Goal: Use online tool/utility: Utilize a website feature to perform a specific function

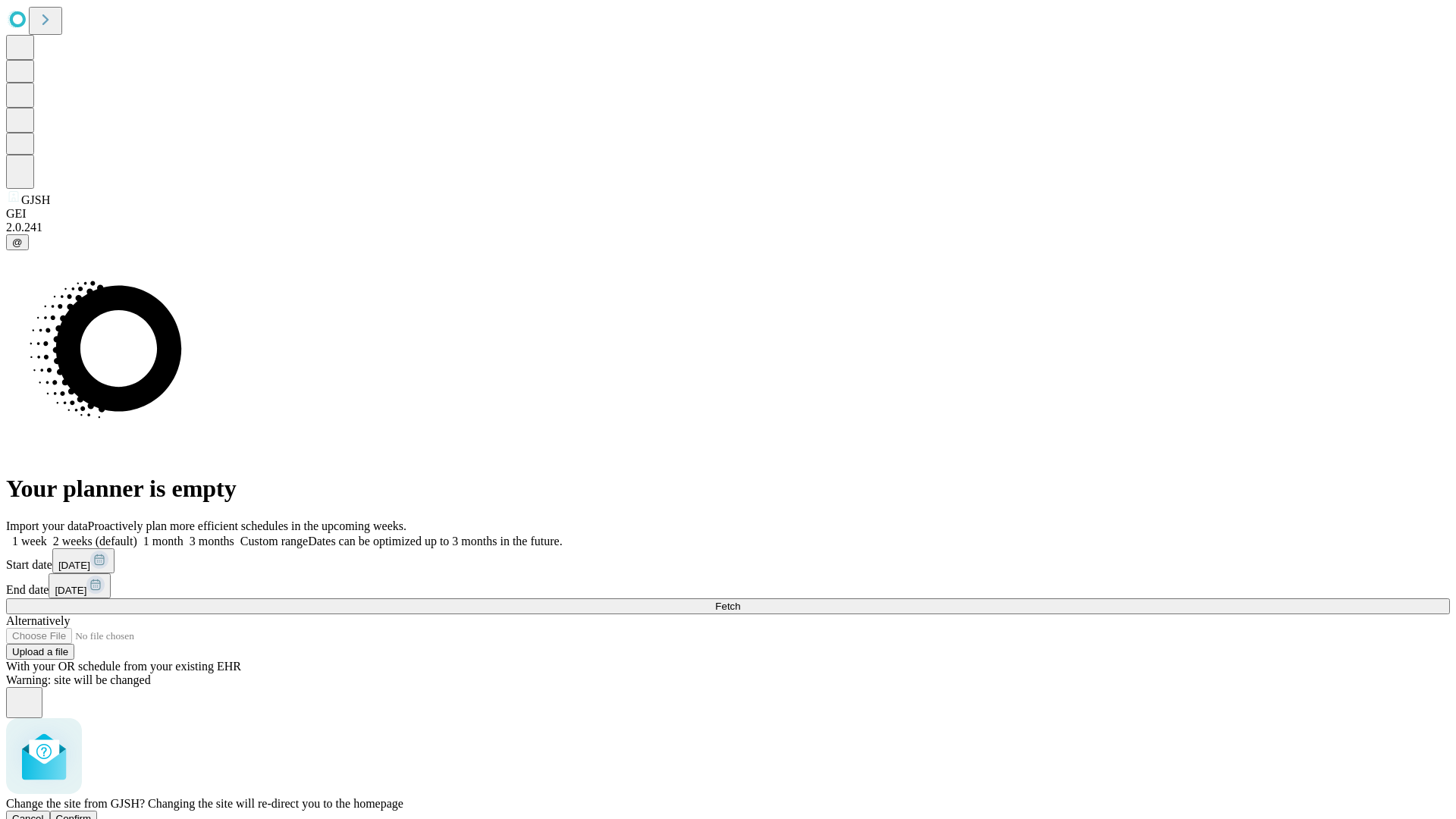
click at [92, 813] on span "Confirm" at bounding box center [74, 819] width 36 height 11
click at [137, 535] on label "2 weeks (default)" at bounding box center [92, 541] width 90 height 13
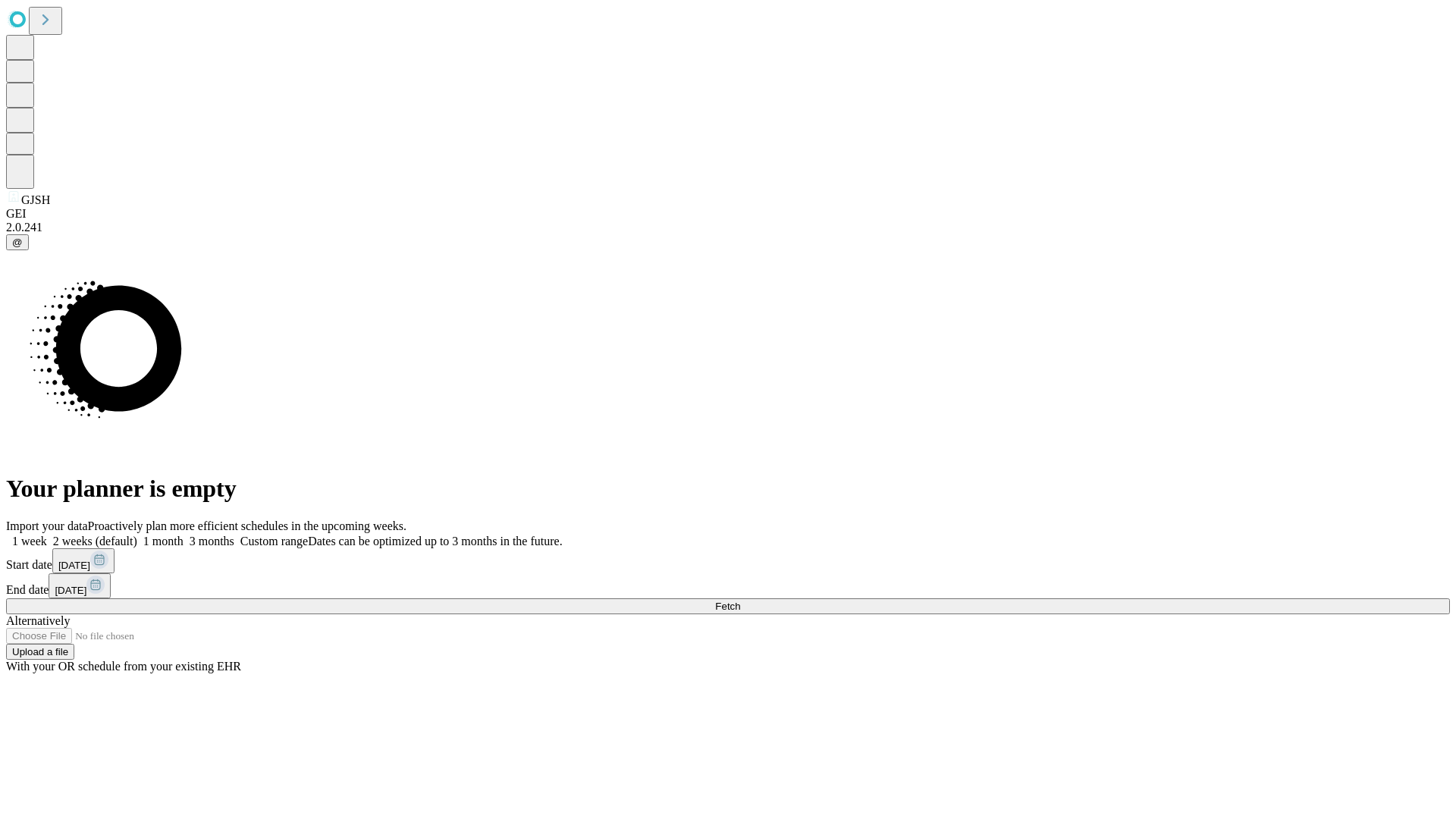
click at [740, 600] on span "Fetch" at bounding box center [727, 606] width 25 height 11
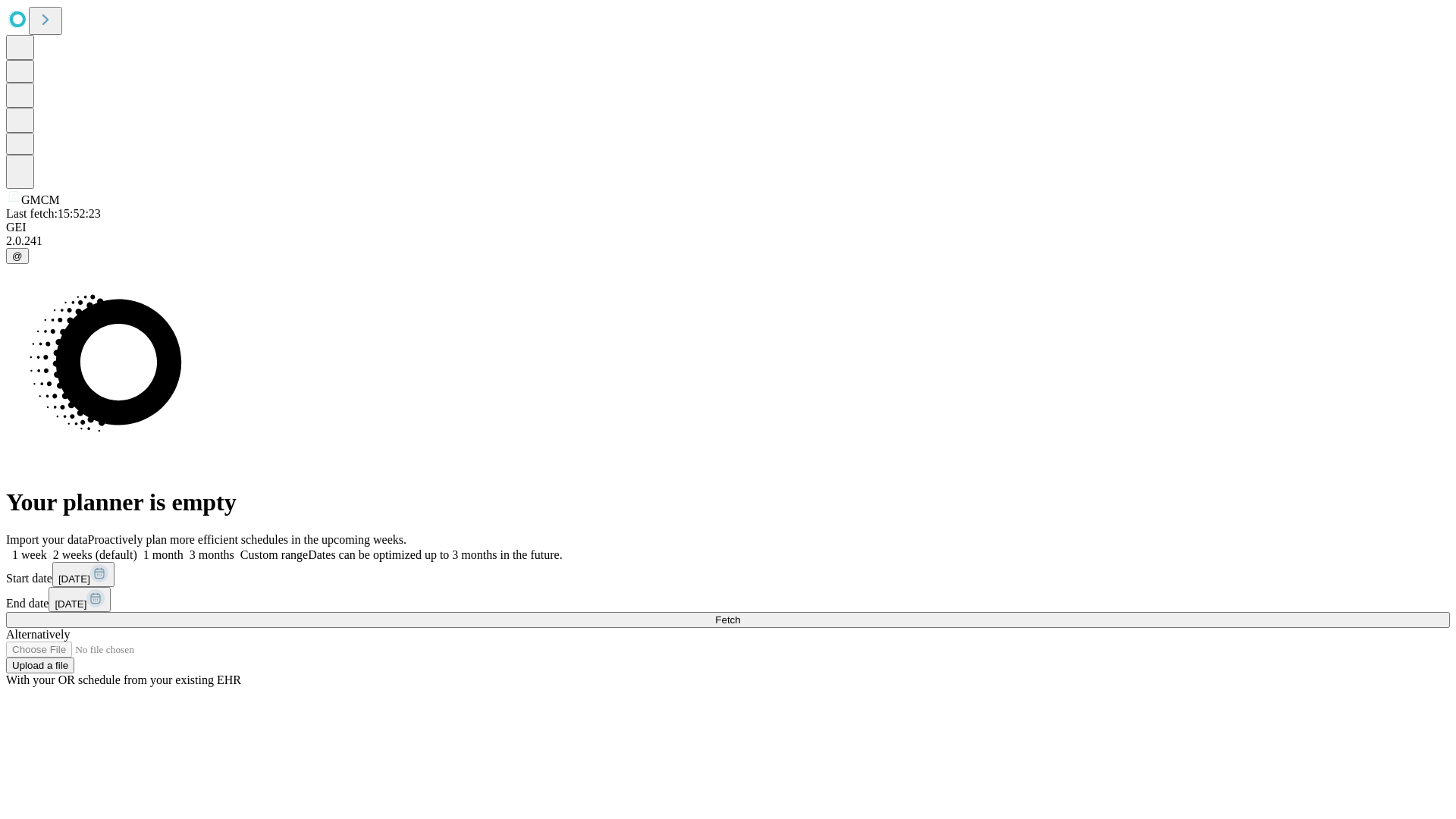
click at [137, 548] on label "2 weeks (default)" at bounding box center [92, 555] width 90 height 13
click at [740, 614] on span "Fetch" at bounding box center [727, 620] width 25 height 11
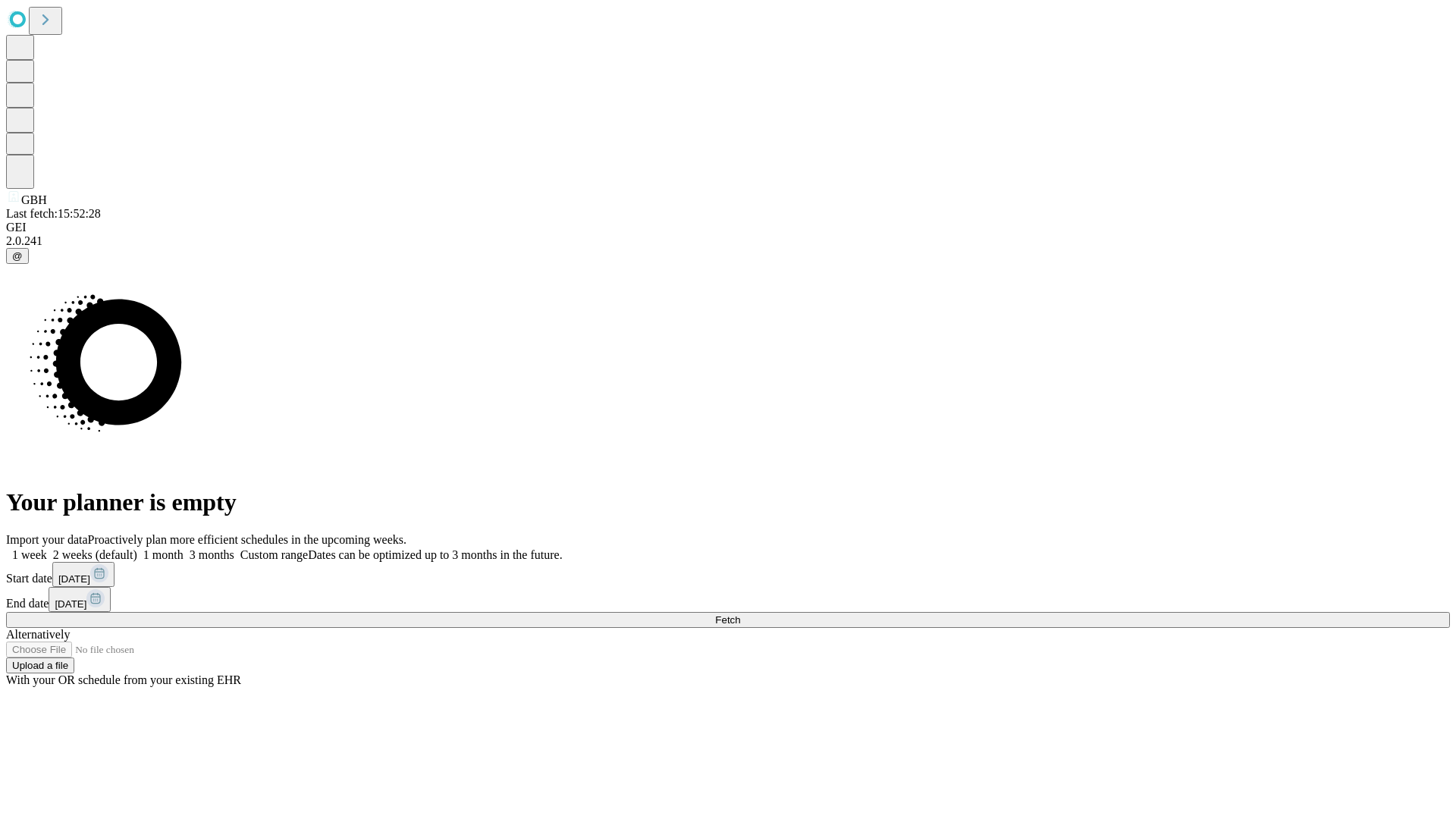
click at [137, 548] on label "2 weeks (default)" at bounding box center [92, 555] width 90 height 13
click at [740, 614] on span "Fetch" at bounding box center [727, 620] width 25 height 11
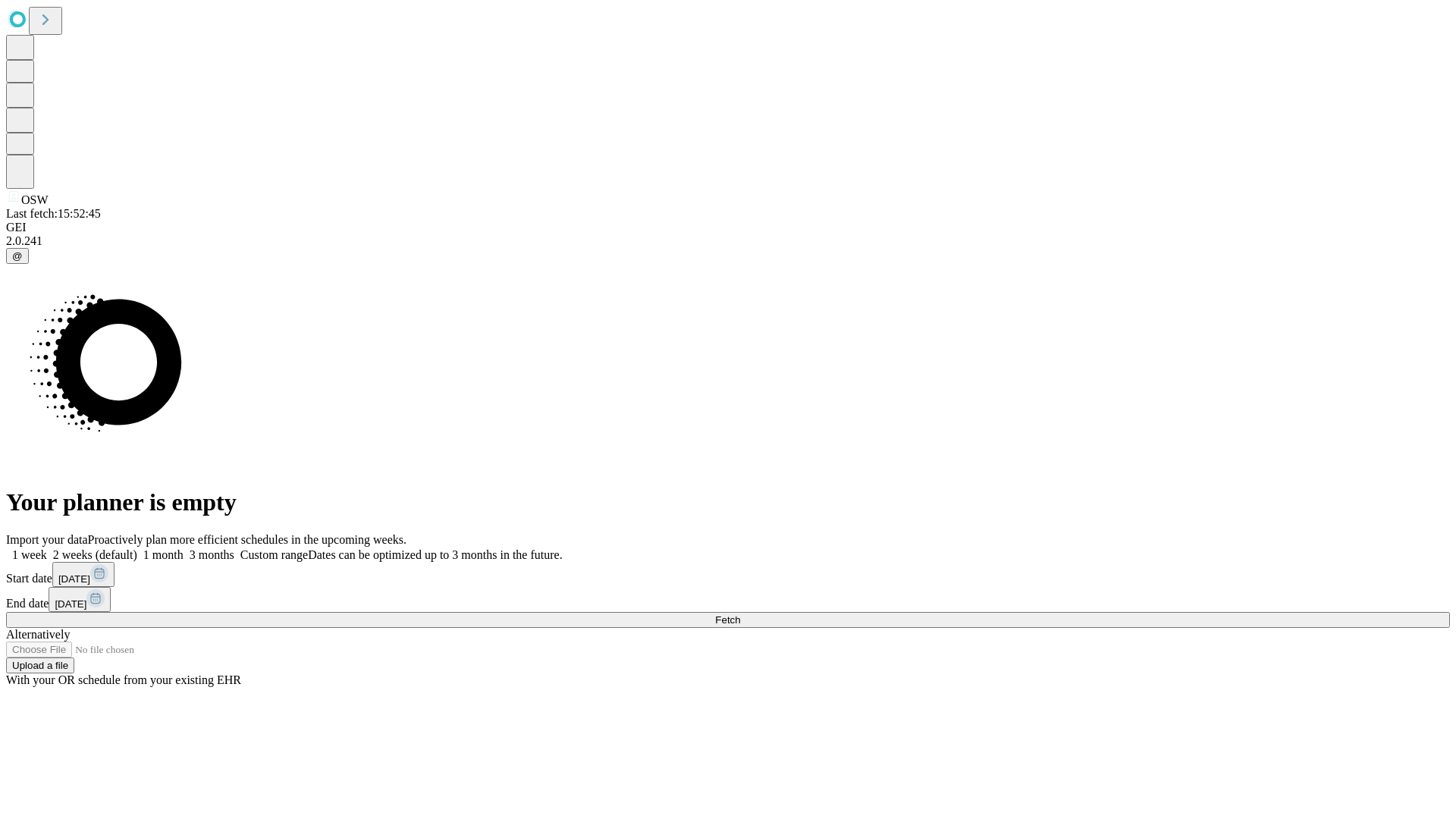
click at [137, 548] on label "2 weeks (default)" at bounding box center [92, 555] width 90 height 13
click at [740, 614] on span "Fetch" at bounding box center [727, 620] width 25 height 11
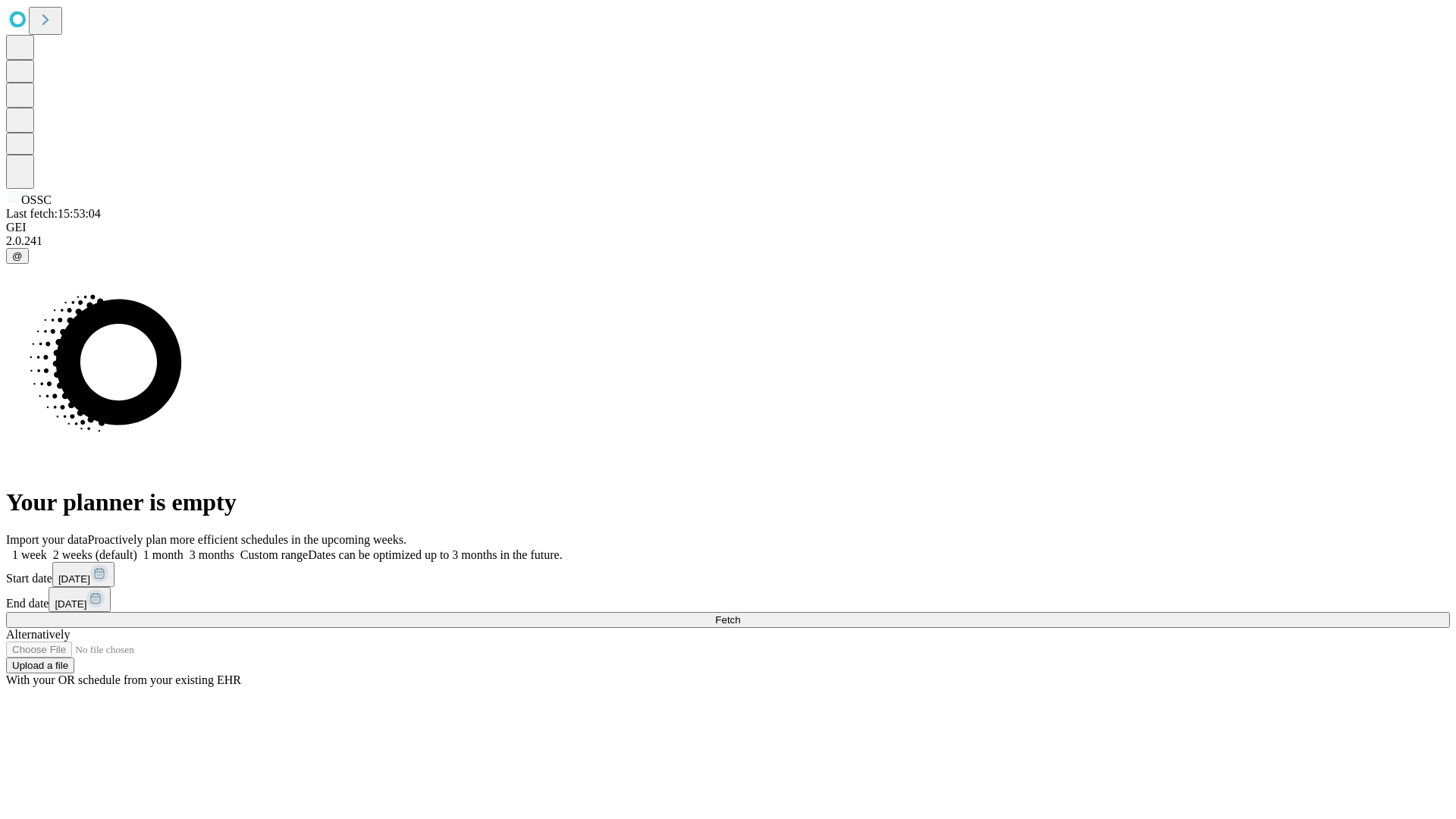
click at [137, 548] on label "2 weeks (default)" at bounding box center [92, 555] width 90 height 13
click at [740, 614] on span "Fetch" at bounding box center [727, 620] width 25 height 11
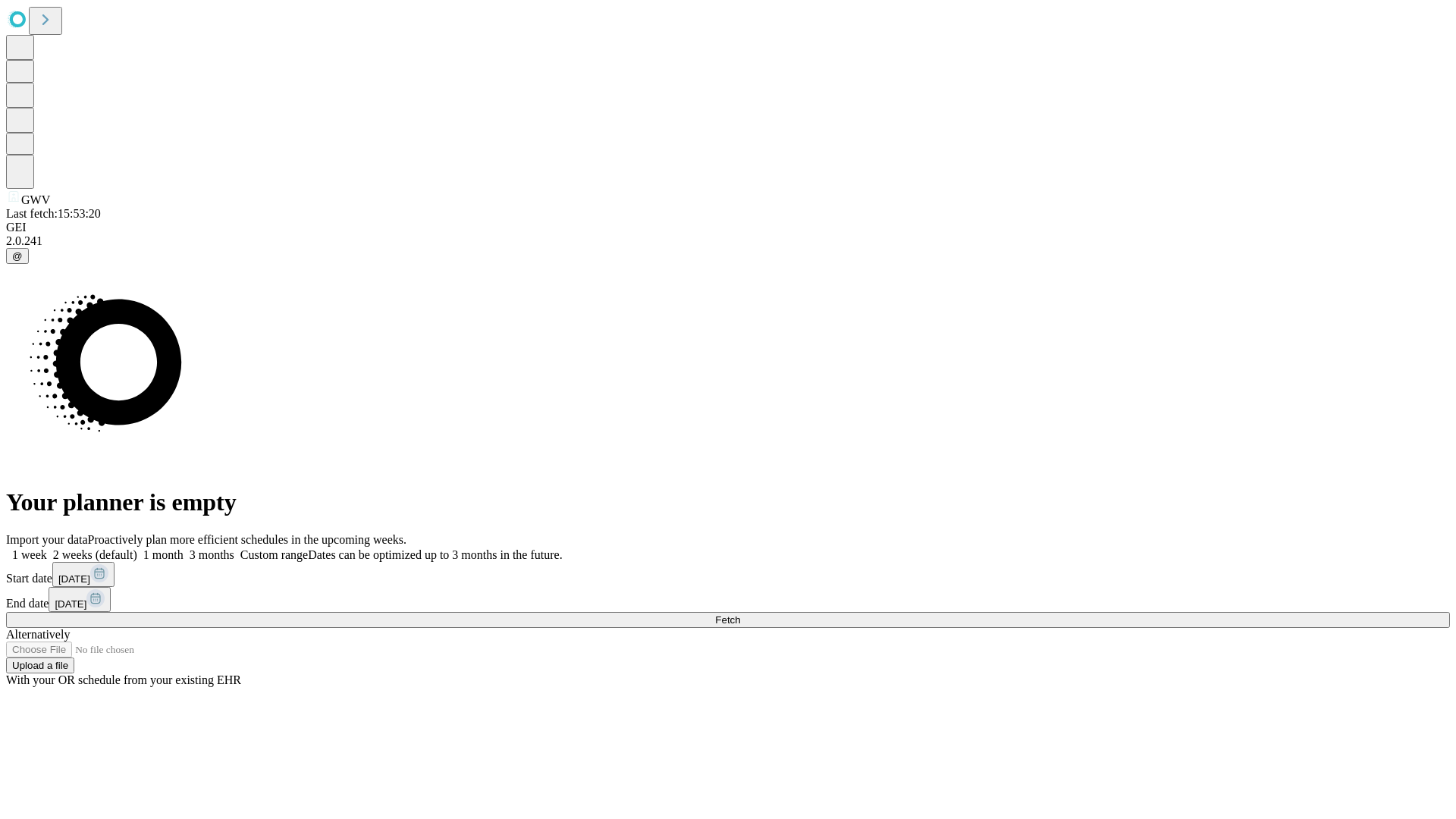
click at [137, 548] on label "2 weeks (default)" at bounding box center [92, 555] width 90 height 13
click at [740, 614] on span "Fetch" at bounding box center [727, 620] width 25 height 11
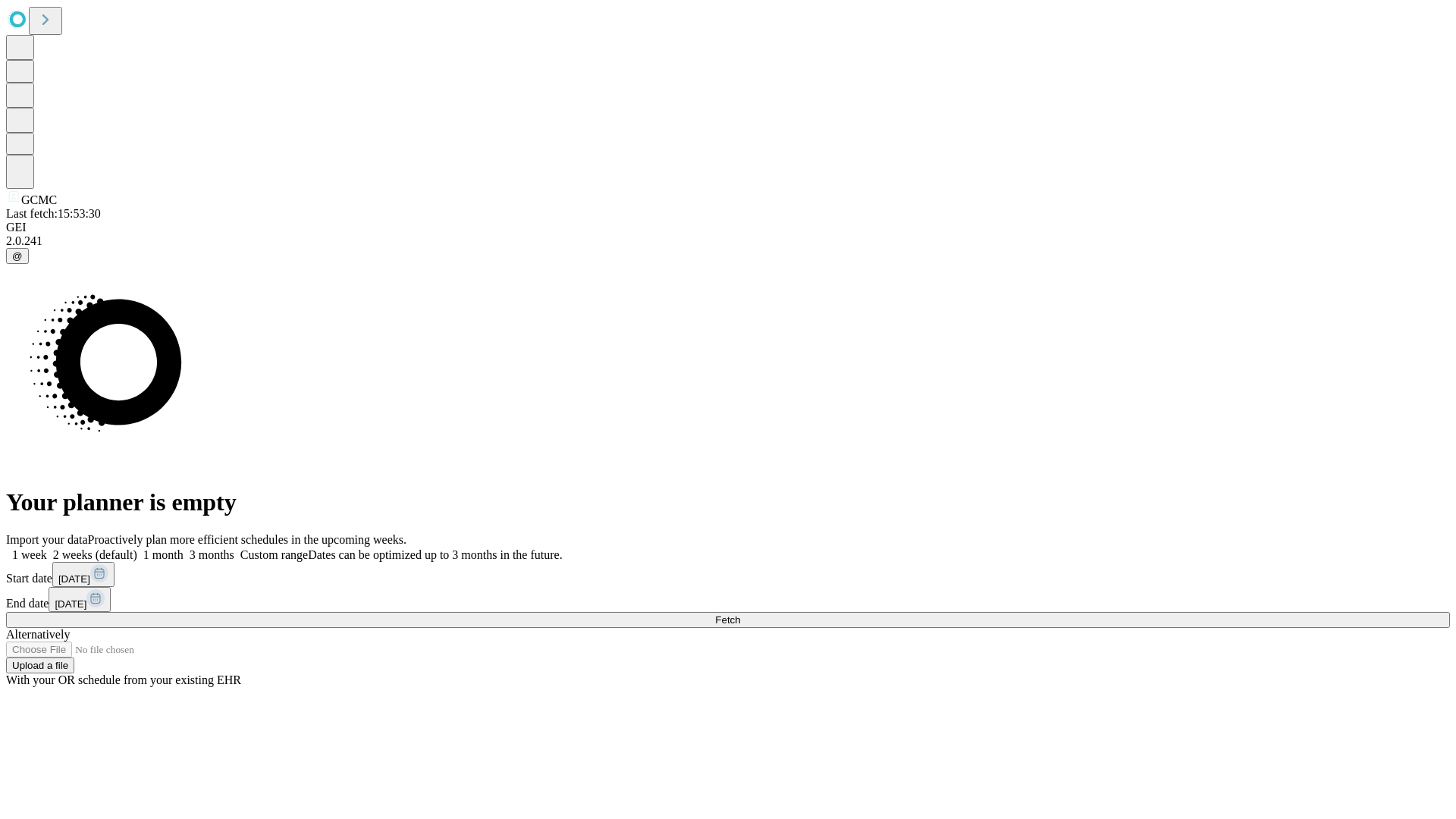
click at [740, 614] on span "Fetch" at bounding box center [727, 620] width 25 height 11
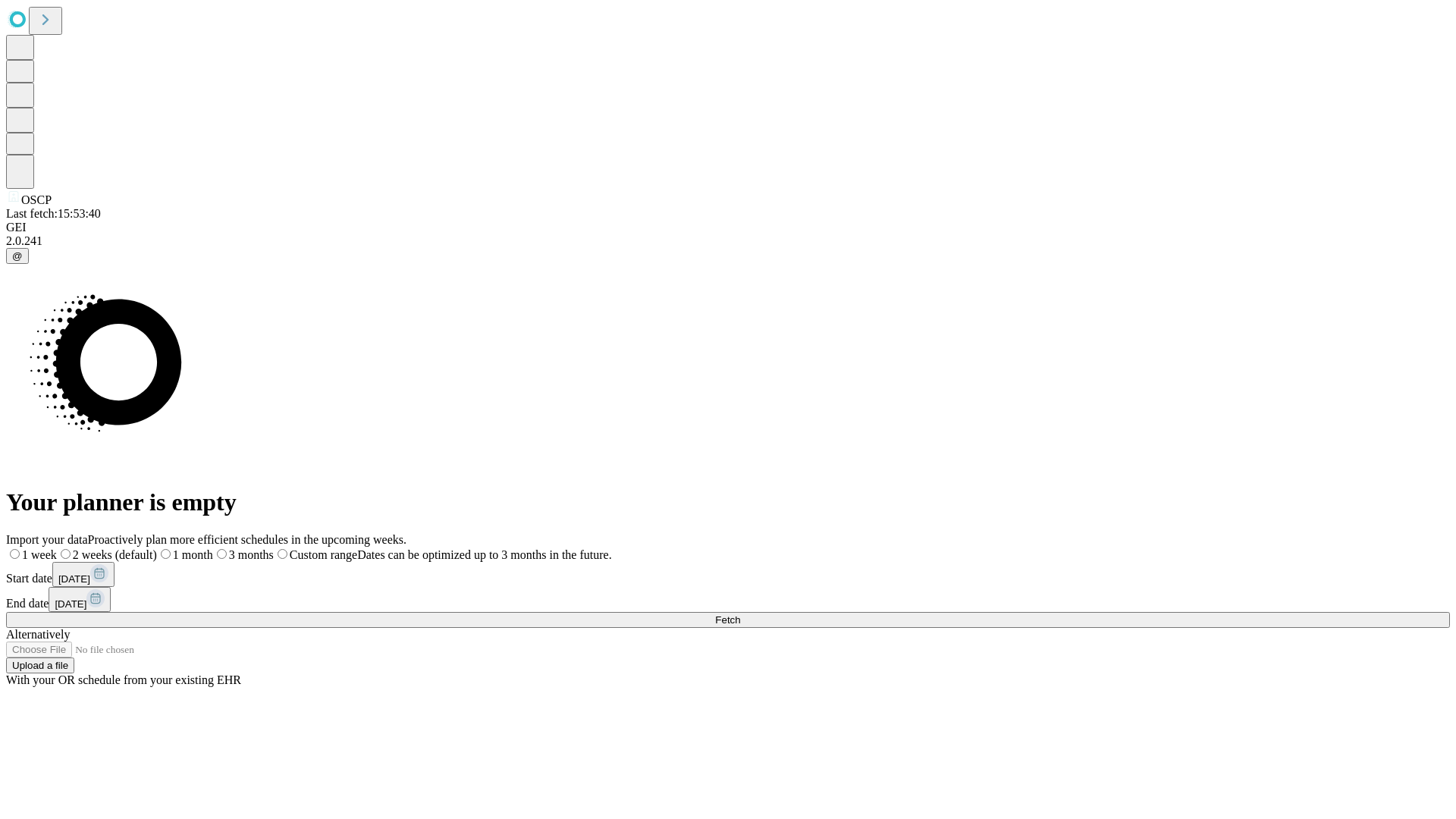
click at [740, 614] on span "Fetch" at bounding box center [727, 620] width 25 height 11
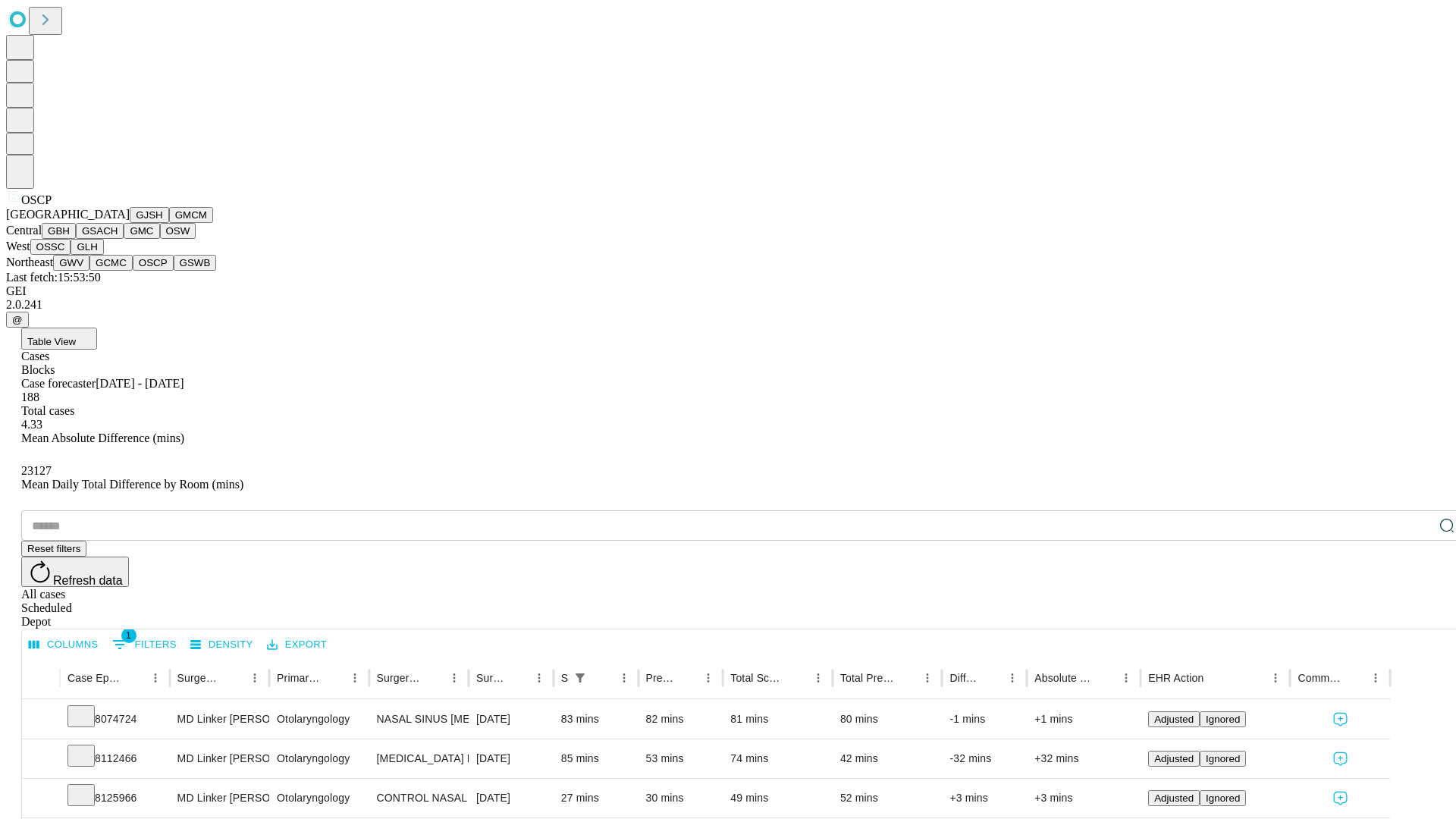
click at [174, 271] on button "GSWB" at bounding box center [195, 263] width 43 height 16
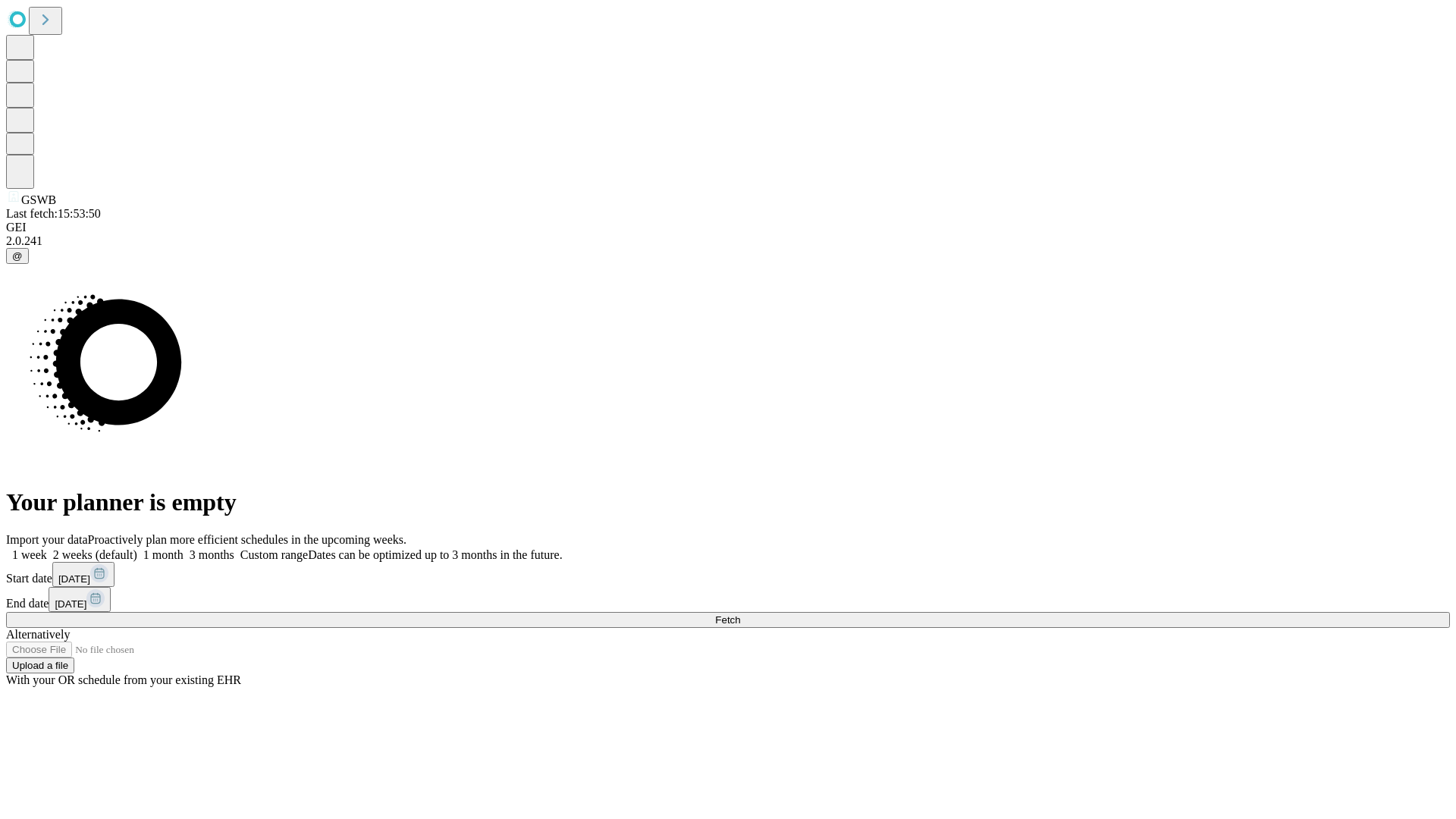
click at [740, 614] on span "Fetch" at bounding box center [727, 620] width 25 height 11
